Goal: Communication & Community: Ask a question

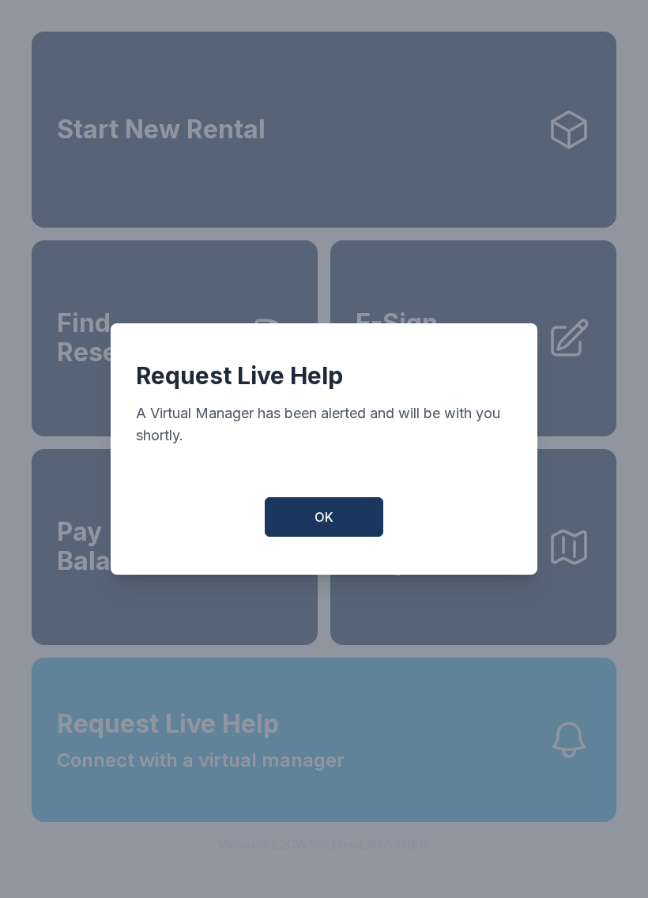
click at [340, 526] on button "OK" at bounding box center [324, 517] width 119 height 40
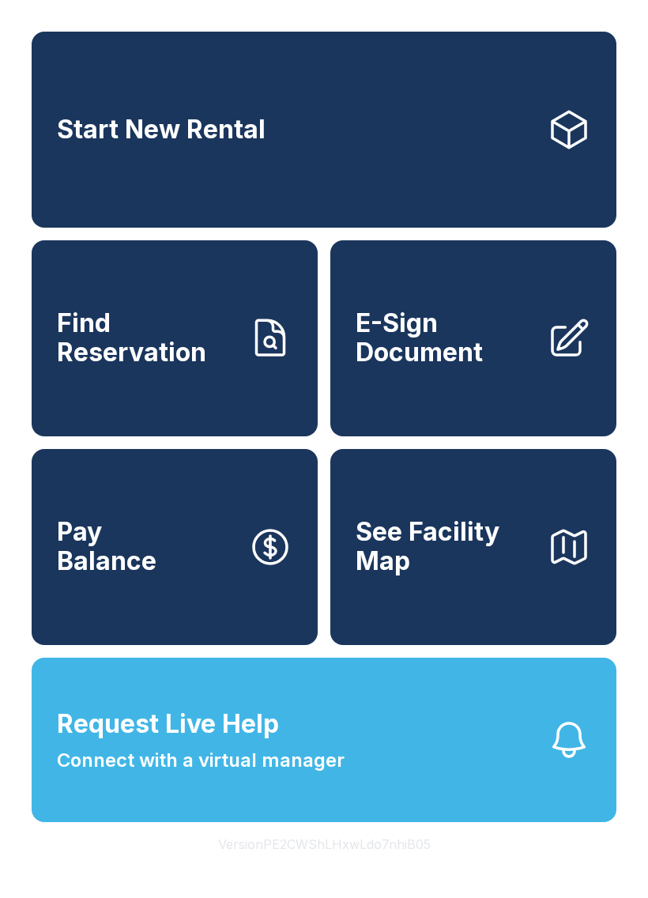
click at [463, 781] on button "Request Live Help Connect with a virtual manager" at bounding box center [324, 740] width 585 height 164
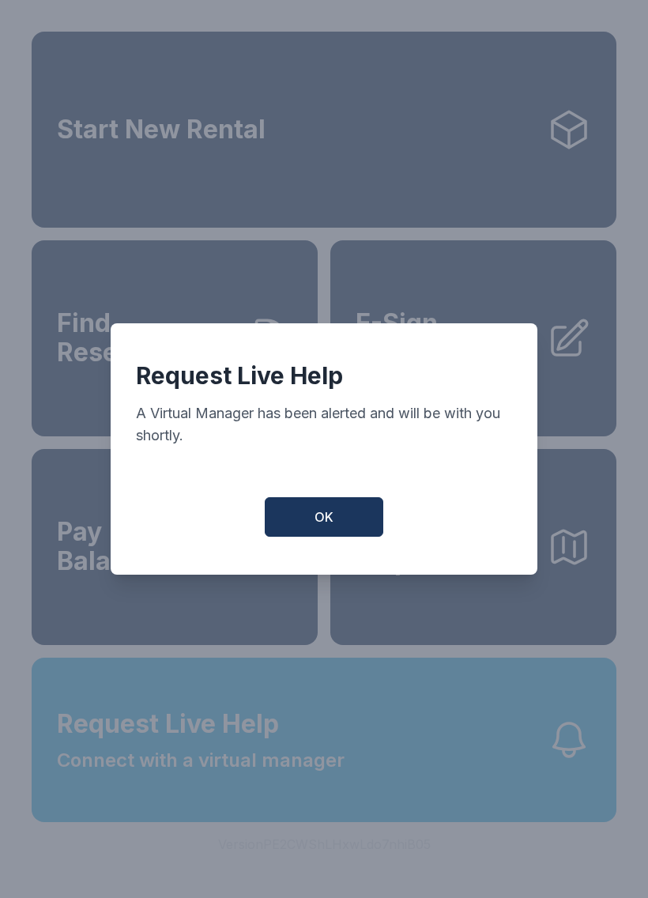
click at [339, 519] on button "OK" at bounding box center [324, 517] width 119 height 40
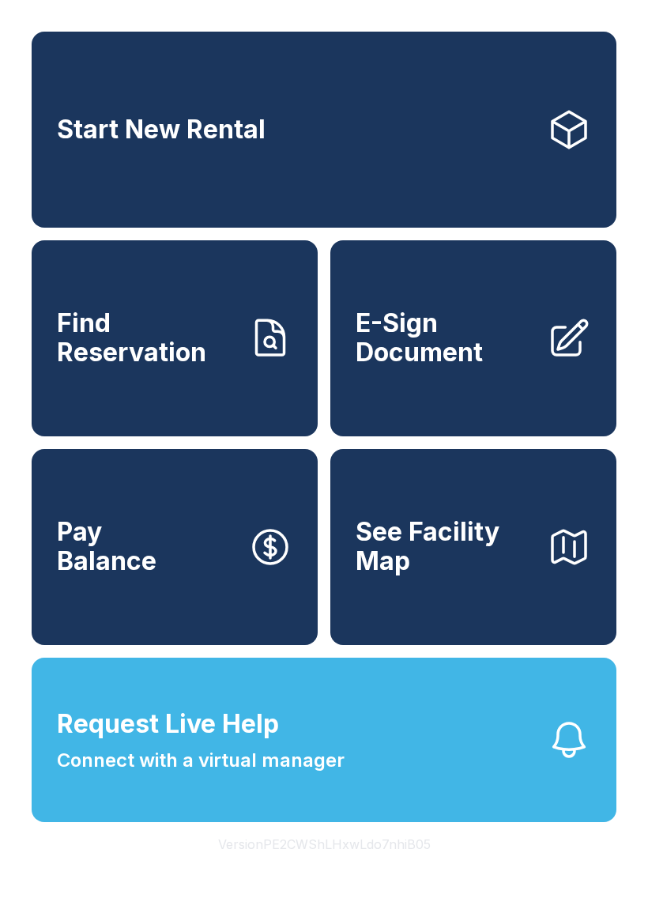
click at [432, 782] on button "Request Live Help Connect with a virtual manager" at bounding box center [324, 740] width 585 height 164
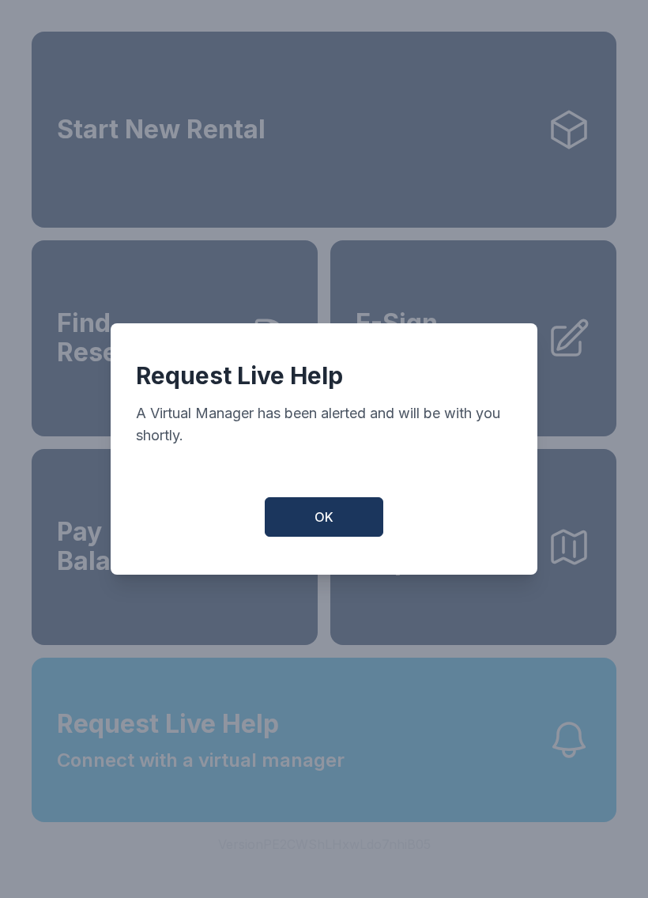
click at [358, 529] on button "OK" at bounding box center [324, 517] width 119 height 40
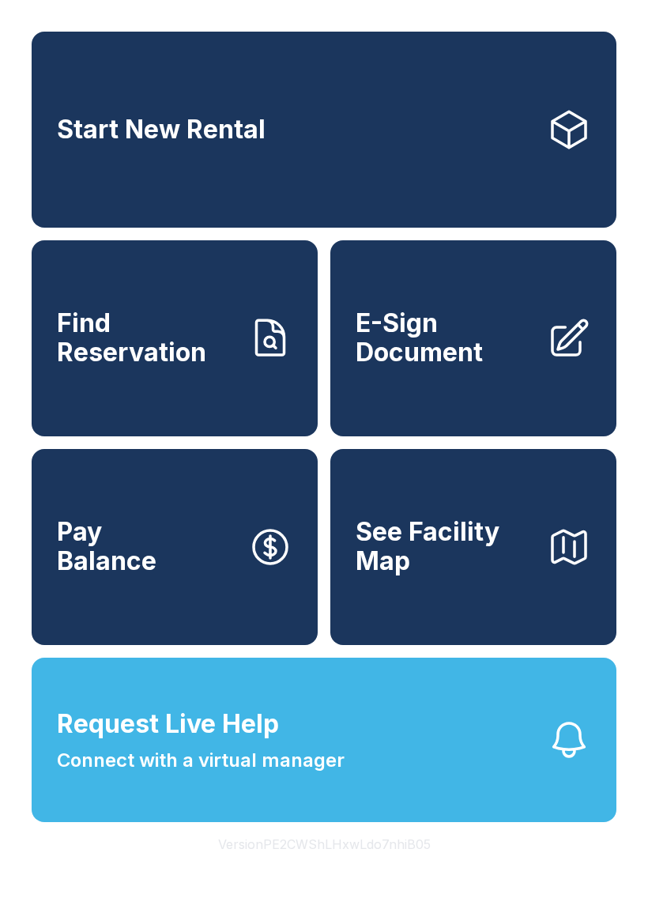
click at [439, 782] on button "Request Live Help Connect with a virtual manager" at bounding box center [324, 740] width 585 height 164
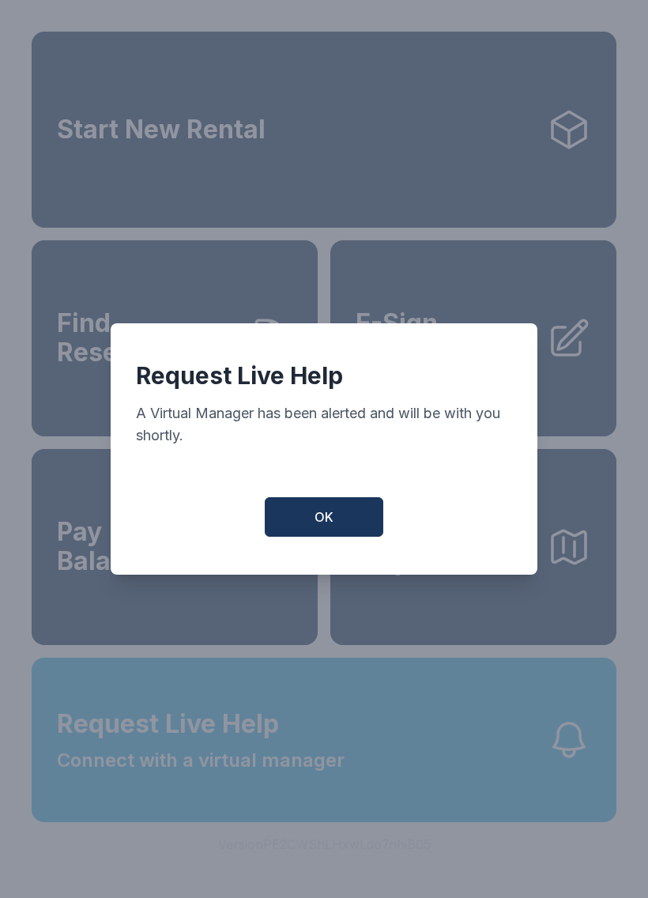
click at [353, 521] on button "OK" at bounding box center [324, 517] width 119 height 40
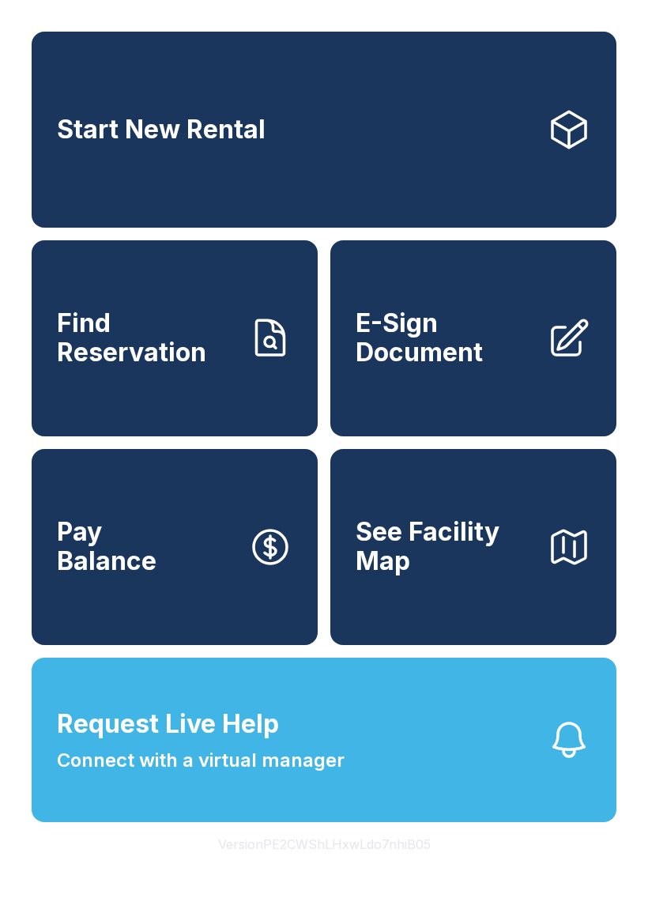
click at [416, 781] on button "Request Live Help Connect with a virtual manager" at bounding box center [324, 740] width 585 height 164
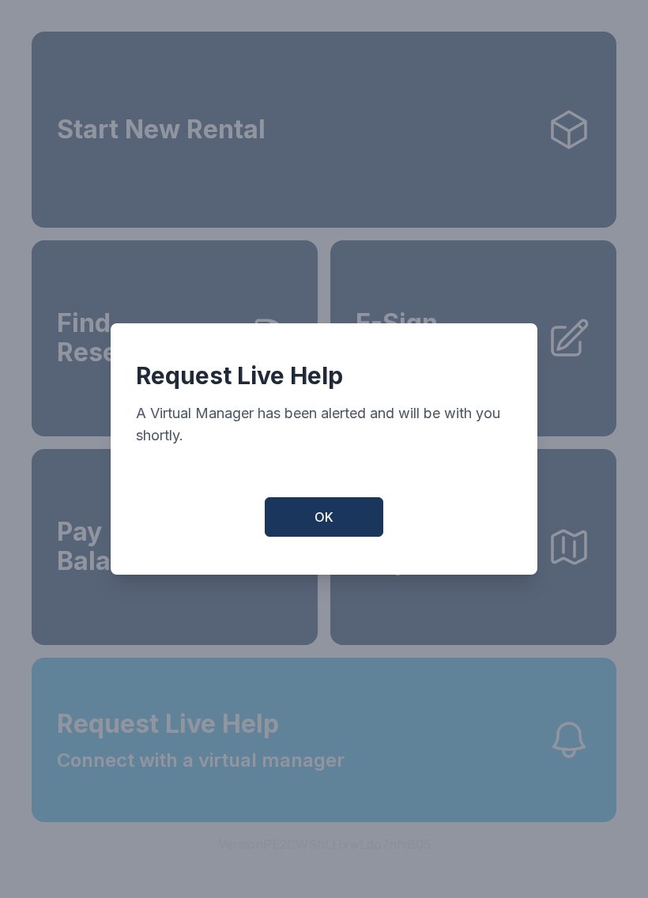
click at [338, 519] on button "OK" at bounding box center [324, 517] width 119 height 40
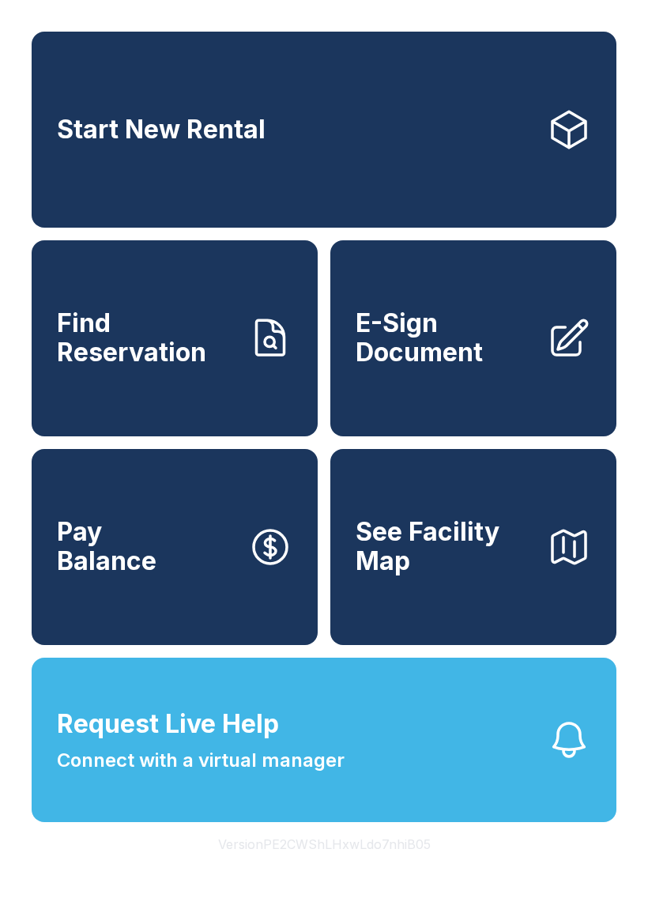
click at [383, 770] on button "Request Live Help Connect with a virtual manager" at bounding box center [324, 740] width 585 height 164
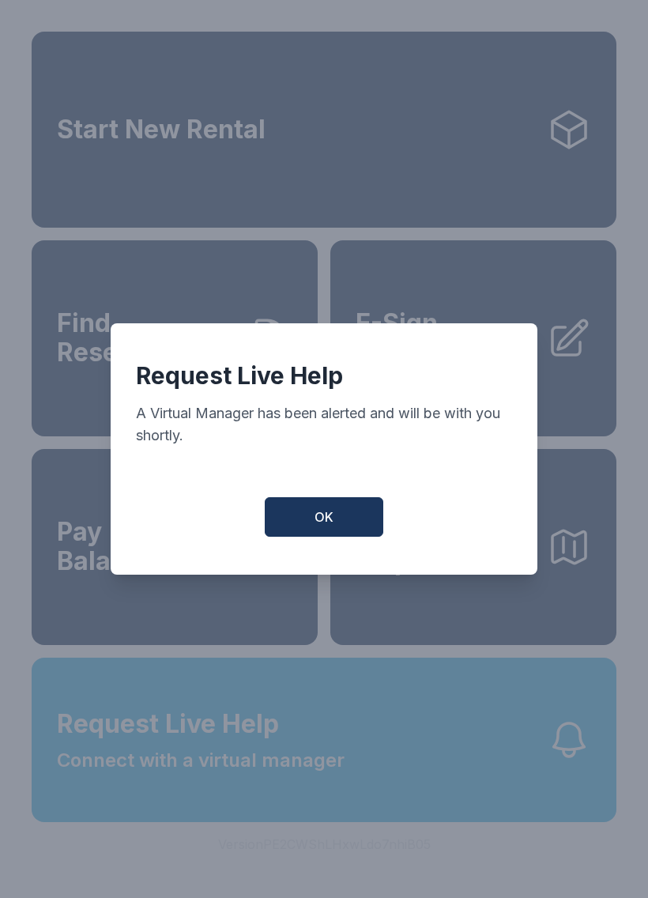
click at [351, 530] on button "OK" at bounding box center [324, 517] width 119 height 40
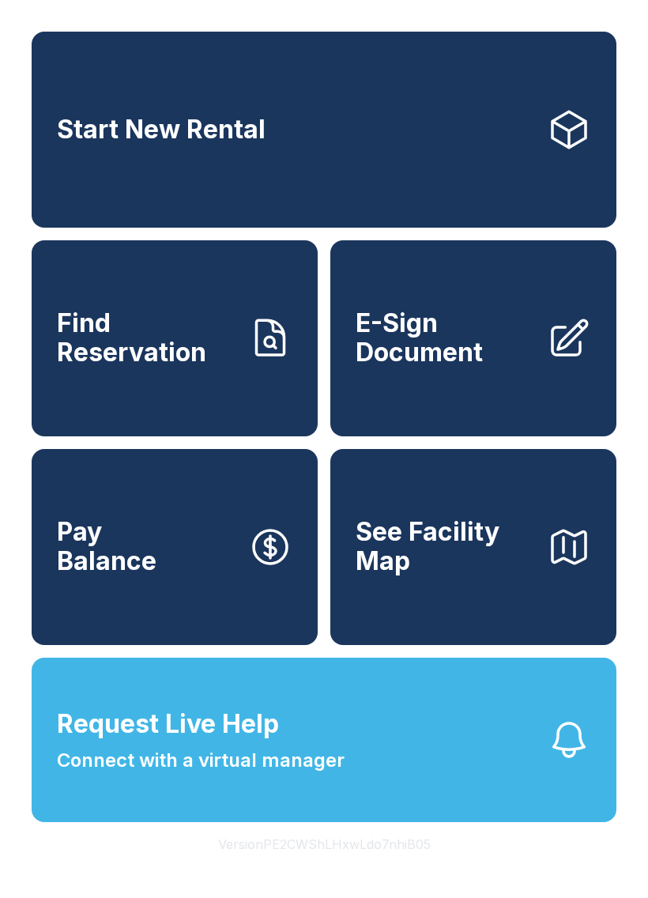
click at [404, 778] on button "Request Live Help Connect with a virtual manager" at bounding box center [324, 740] width 585 height 164
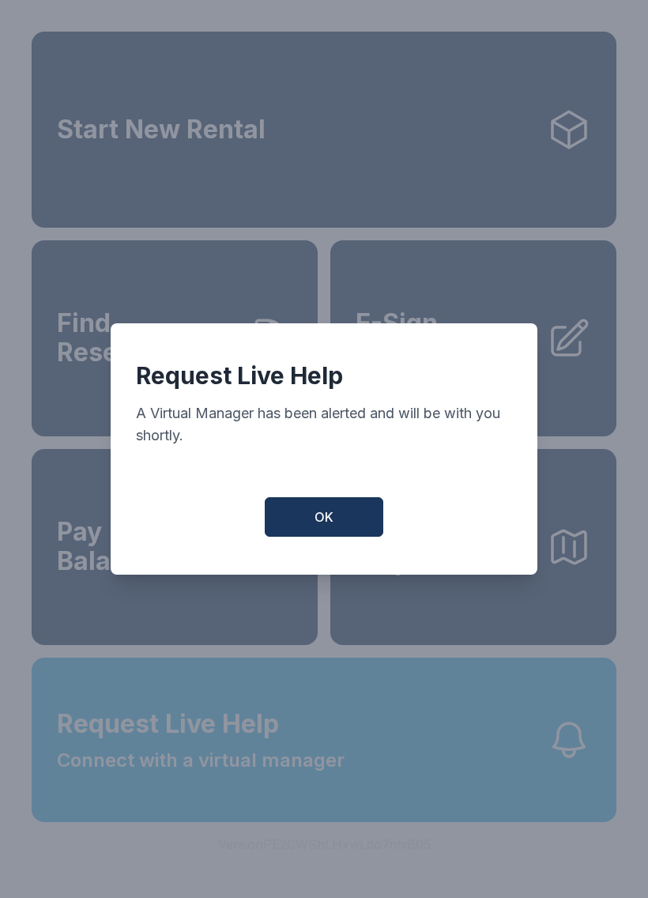
click at [351, 526] on button "OK" at bounding box center [324, 517] width 119 height 40
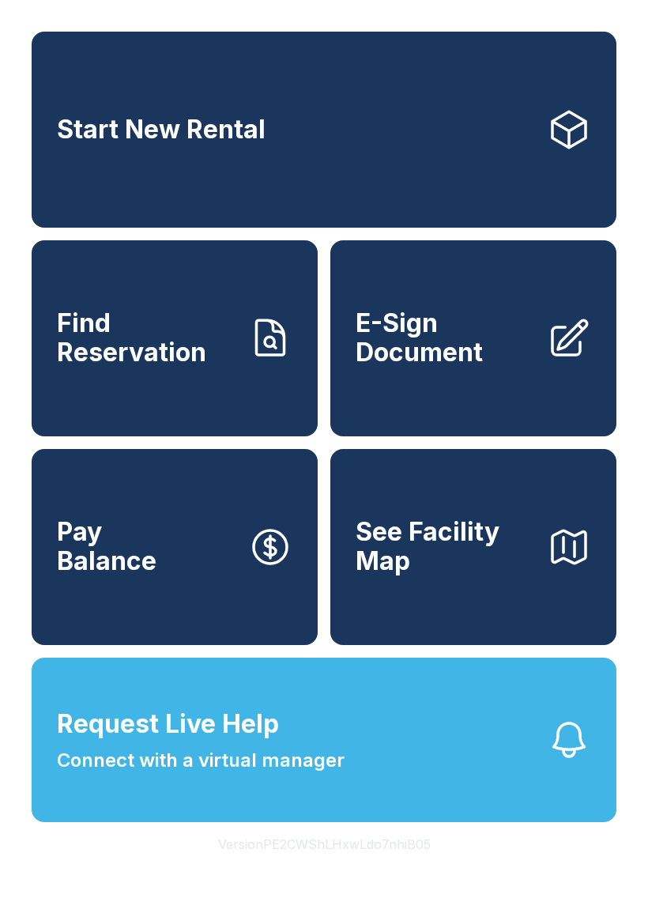
click at [408, 771] on button "Request Live Help Connect with a virtual manager" at bounding box center [324, 740] width 585 height 164
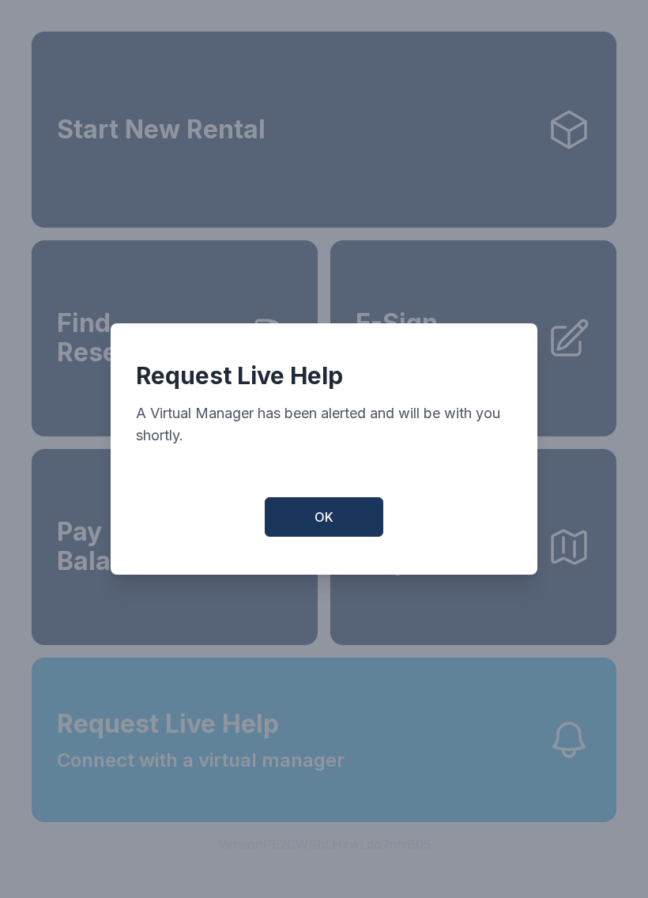
click at [355, 522] on button "OK" at bounding box center [324, 517] width 119 height 40
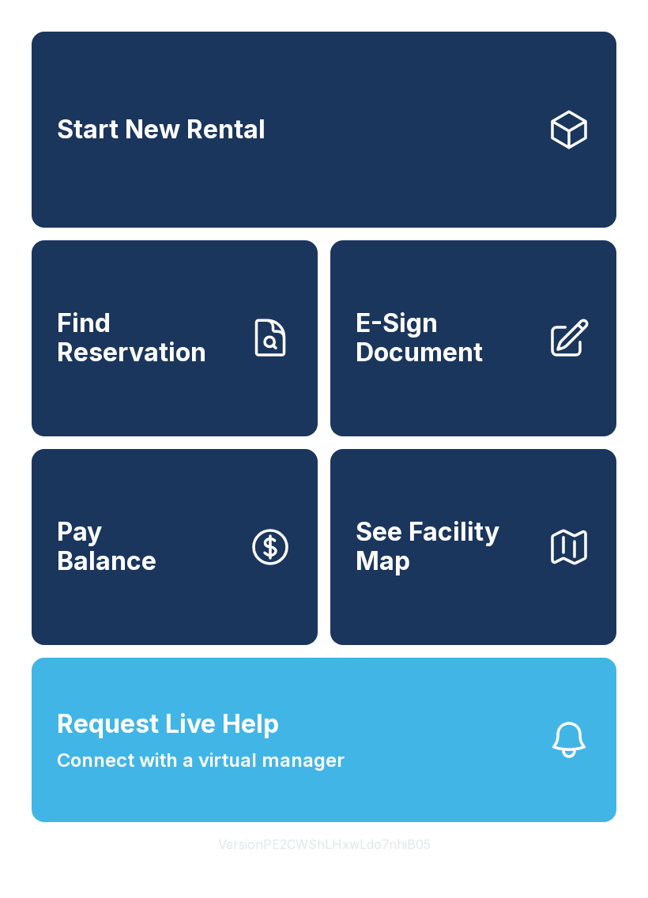
click at [409, 772] on button "Request Live Help Connect with a virtual manager" at bounding box center [324, 740] width 585 height 164
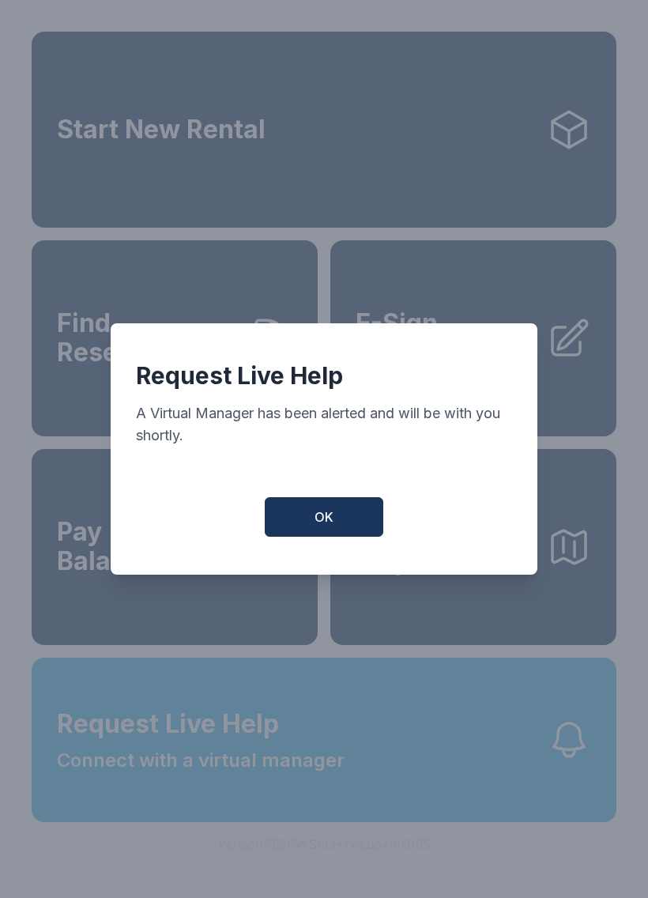
click at [352, 526] on button "OK" at bounding box center [324, 517] width 119 height 40
